Goal: Communication & Community: Connect with others

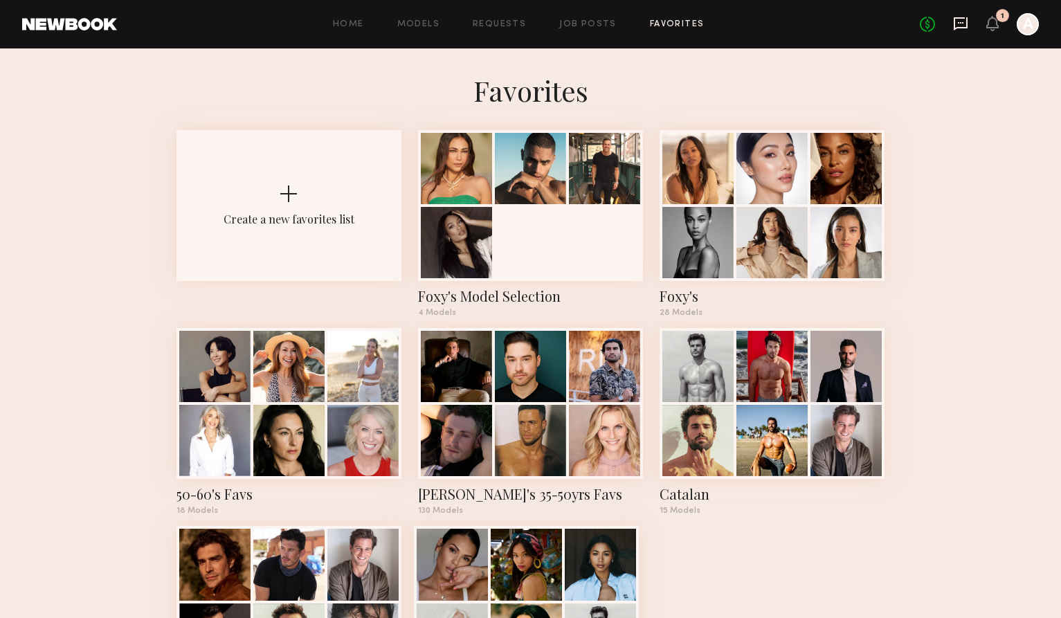
click at [959, 28] on icon at bounding box center [960, 23] width 15 height 15
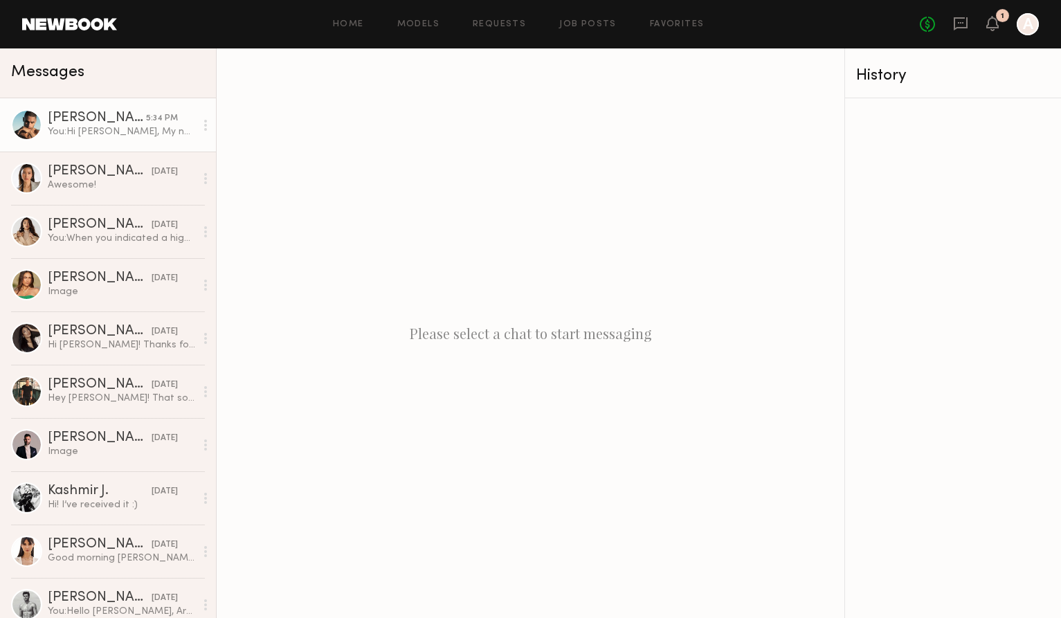
click at [94, 118] on div "[PERSON_NAME]" at bounding box center [97, 118] width 98 height 14
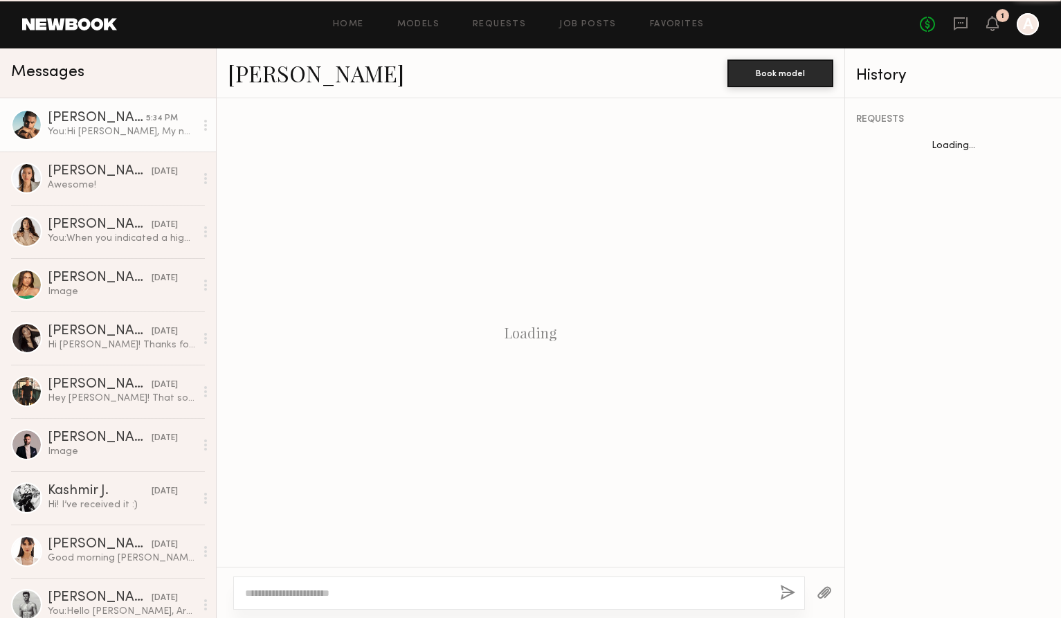
scroll to position [1267, 0]
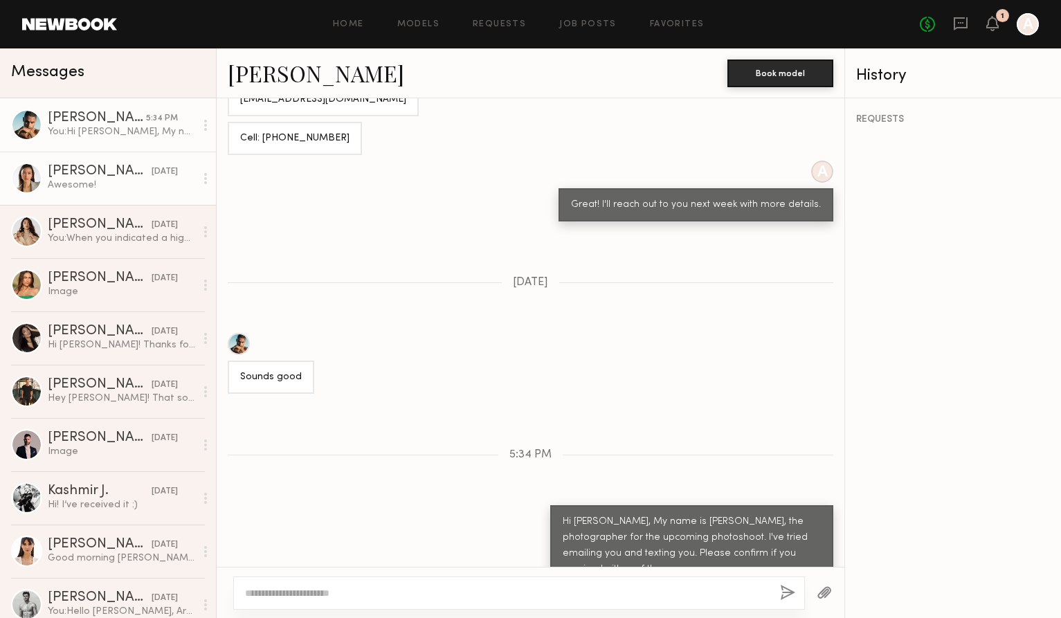
click at [55, 177] on div "[PERSON_NAME]" at bounding box center [100, 172] width 104 height 14
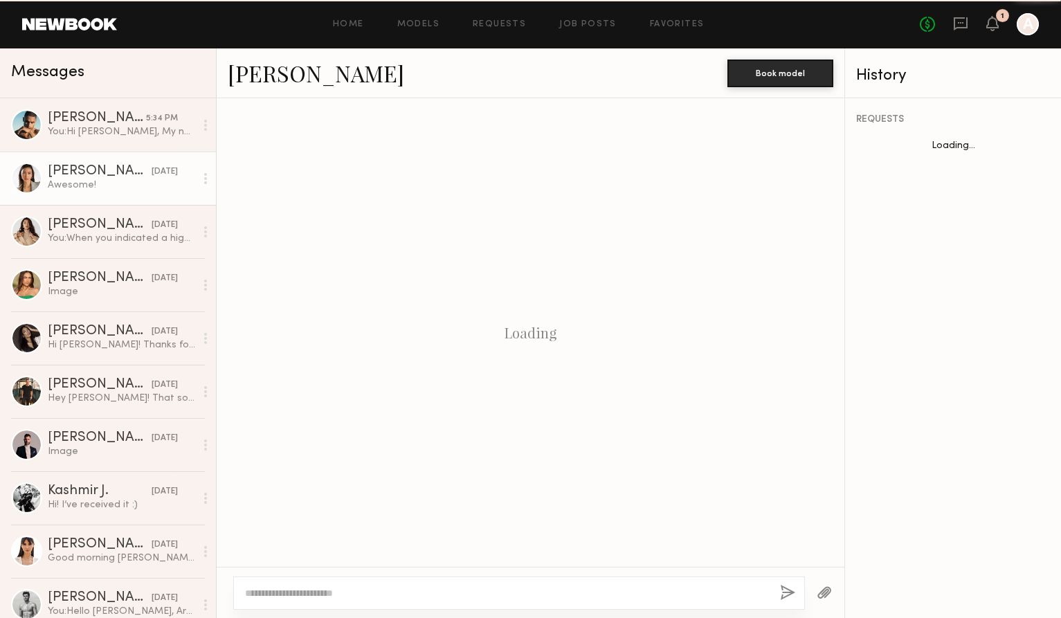
scroll to position [1100, 0]
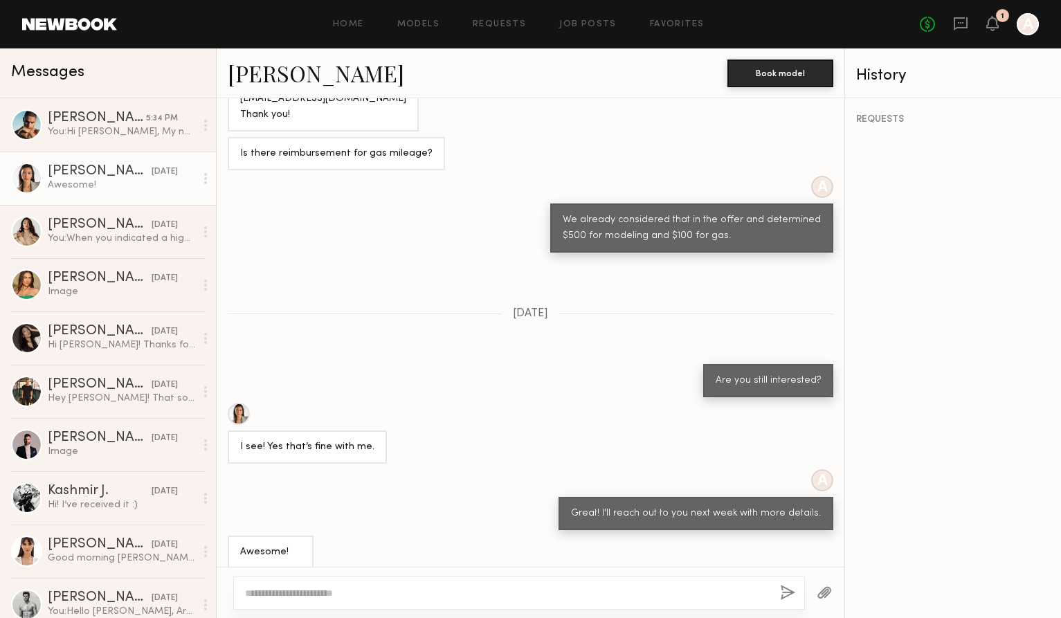
click at [275, 75] on link "[PERSON_NAME]" at bounding box center [316, 73] width 177 height 30
click at [113, 121] on div "[PERSON_NAME]" at bounding box center [97, 118] width 98 height 14
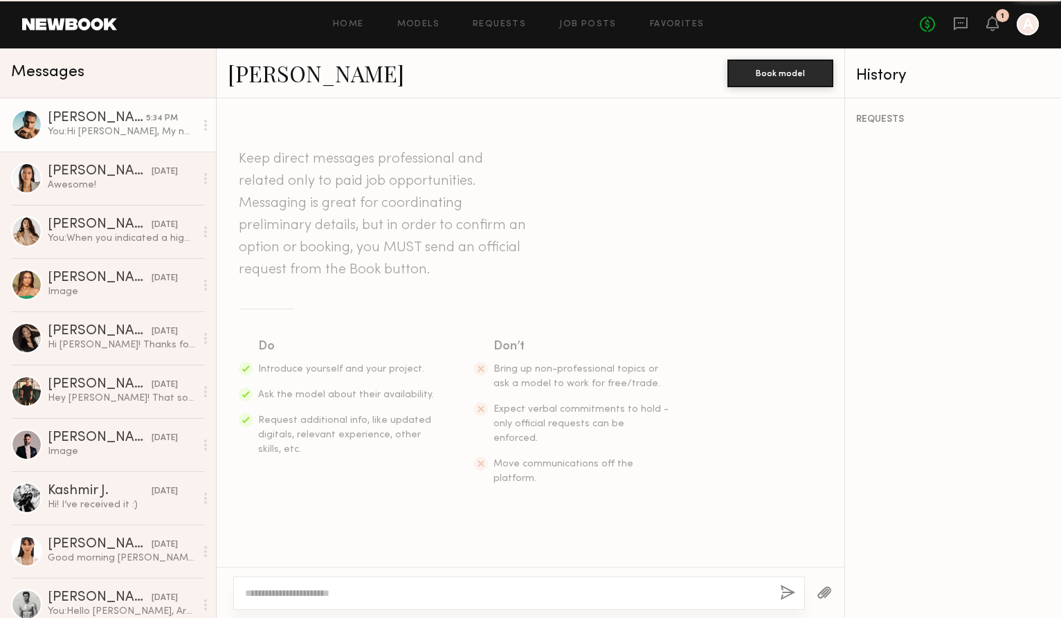
scroll to position [1267, 0]
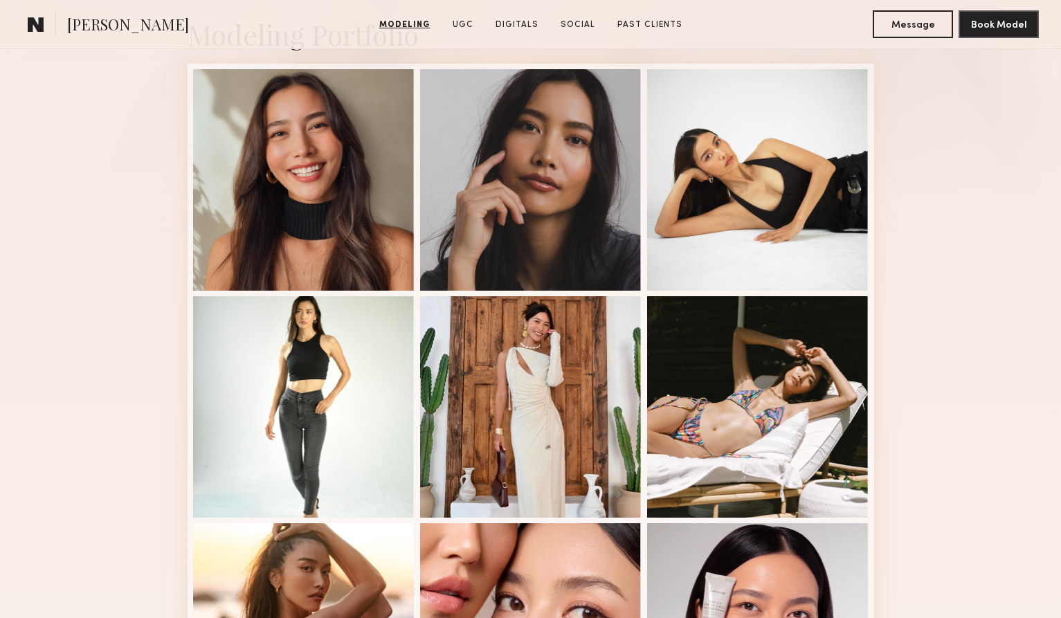
scroll to position [346, 0]
